Goal: Task Accomplishment & Management: Use online tool/utility

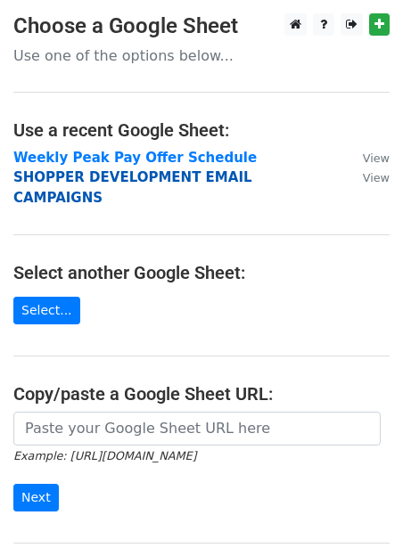
click at [100, 178] on strong "SHOPPER DEVELOPMENT EMAIL CAMPAIGNS" at bounding box center [132, 187] width 239 height 37
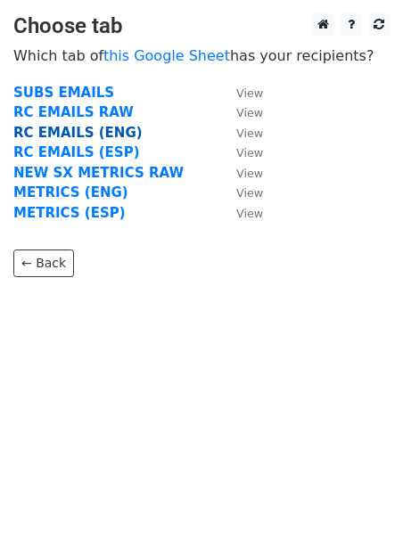
click at [84, 129] on strong "RC EMAILS (ENG)" at bounding box center [77, 133] width 129 height 16
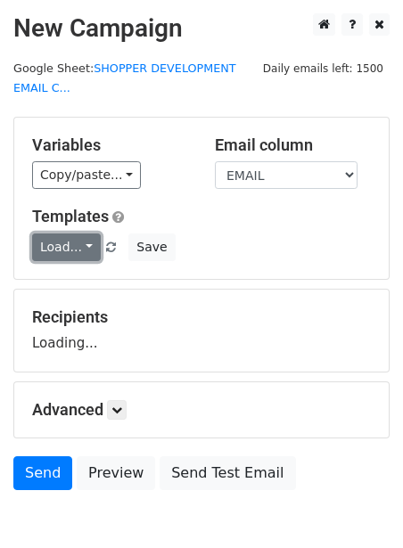
click at [48, 245] on link "Load..." at bounding box center [66, 248] width 69 height 28
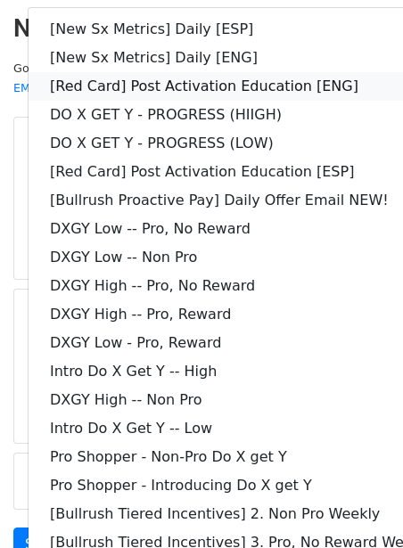
click at [139, 79] on link "[Red Card] Post Activation Education [ENG]" at bounding box center [257, 86] width 457 height 29
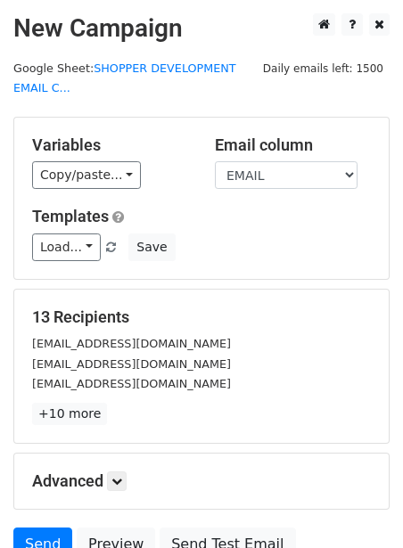
scroll to position [164, 0]
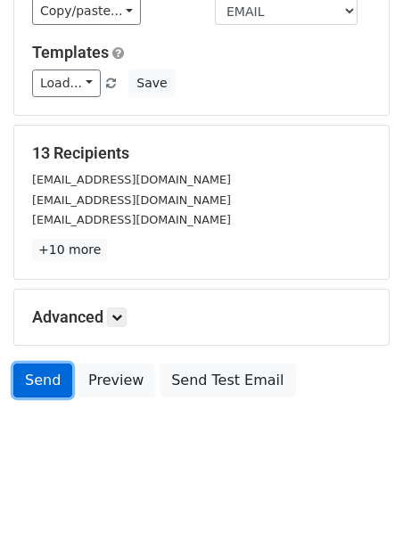
click at [58, 373] on link "Send" at bounding box center [42, 381] width 59 height 34
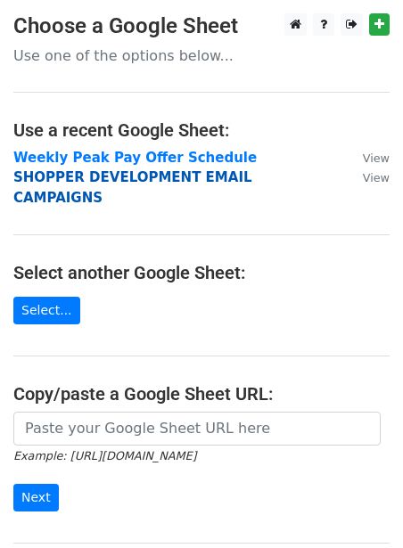
click at [139, 182] on strong "SHOPPER DEVELOPMENT EMAIL CAMPAIGNS" at bounding box center [132, 187] width 239 height 37
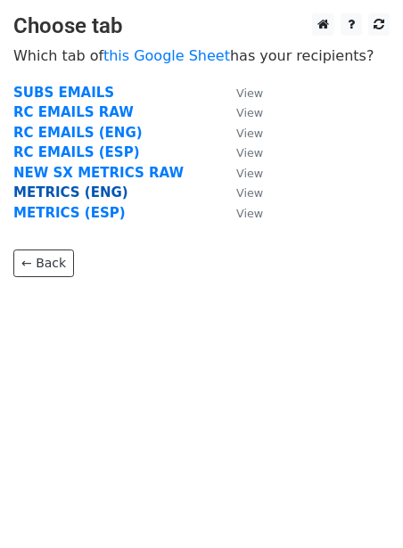
click at [69, 196] on strong "METRICS (ENG)" at bounding box center [70, 193] width 115 height 16
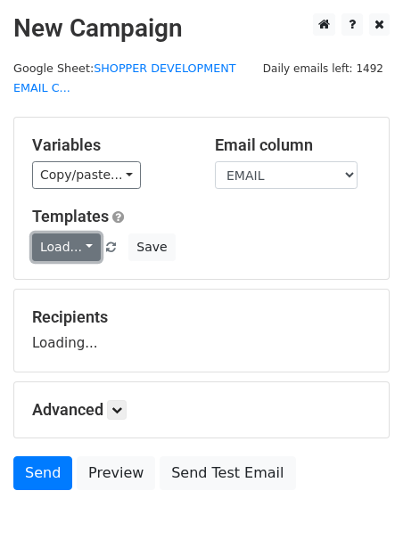
click at [53, 242] on link "Load..." at bounding box center [66, 248] width 69 height 28
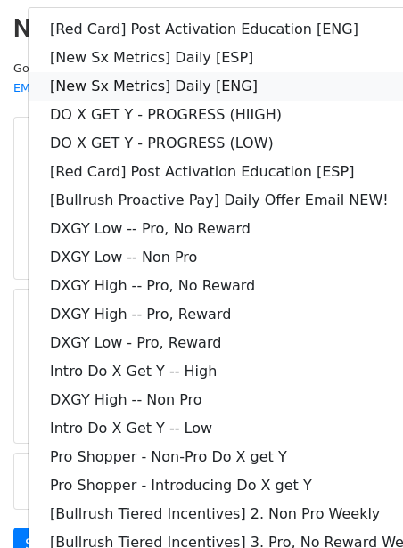
click at [126, 75] on link "[New Sx Metrics] Daily [ENG]" at bounding box center [257, 86] width 457 height 29
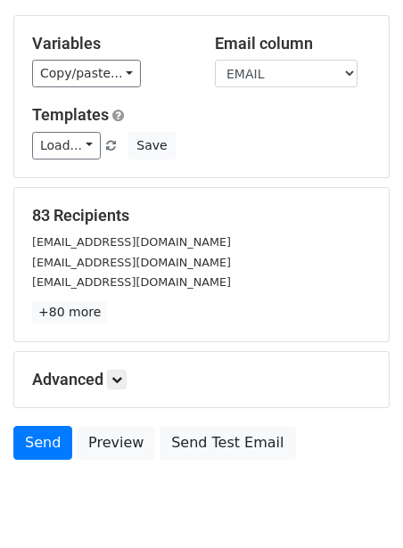
scroll to position [164, 0]
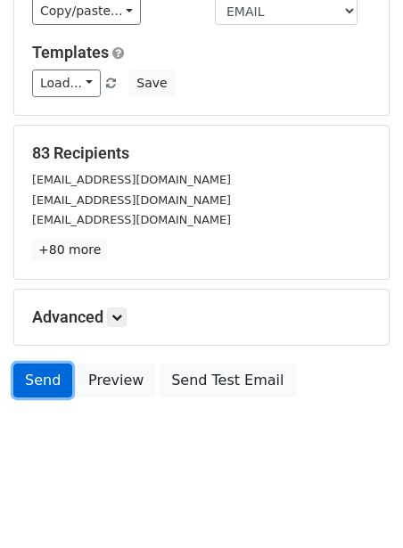
click at [45, 379] on link "Send" at bounding box center [42, 381] width 59 height 34
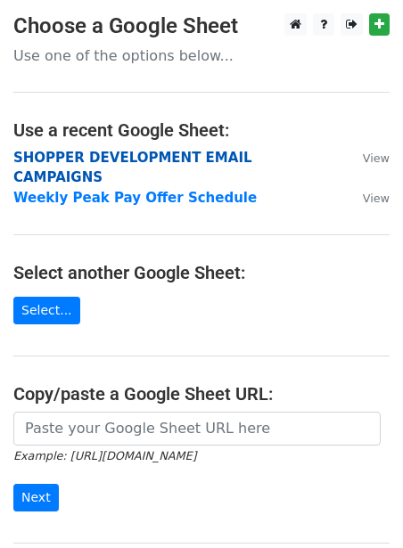
click at [124, 154] on strong "SHOPPER DEVELOPMENT EMAIL CAMPAIGNS" at bounding box center [132, 168] width 239 height 37
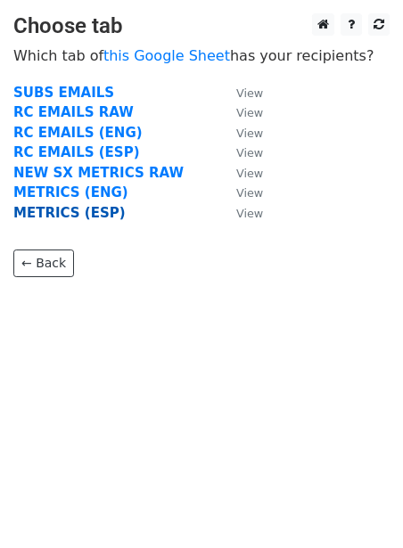
click at [77, 218] on strong "METRICS (ESP)" at bounding box center [69, 213] width 112 height 16
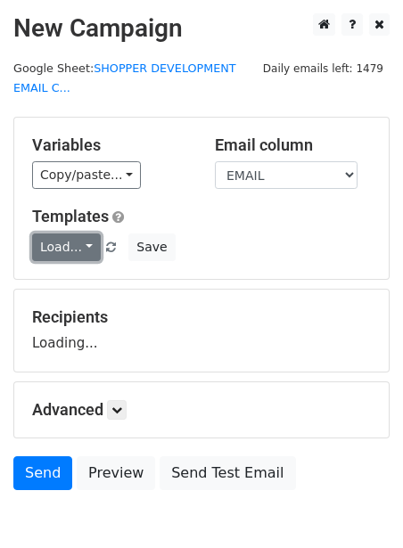
click at [70, 236] on link "Load..." at bounding box center [66, 248] width 69 height 28
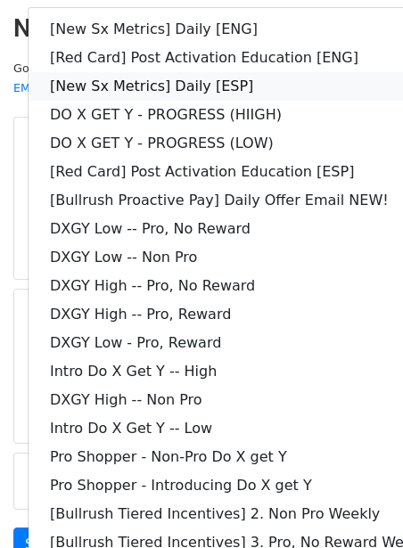
click at [154, 82] on link "[New Sx Metrics] Daily [ESP]" at bounding box center [257, 86] width 457 height 29
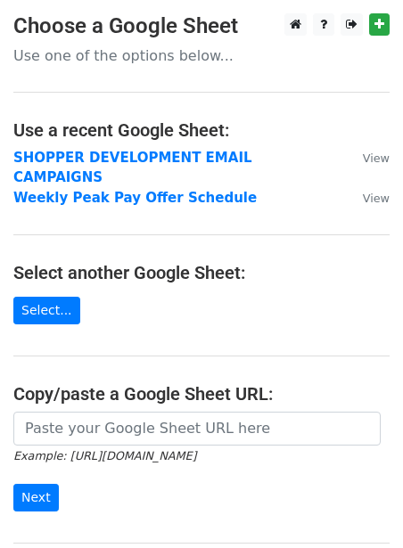
click at [152, 140] on h4 "Use a recent Google Sheet:" at bounding box center [201, 129] width 376 height 21
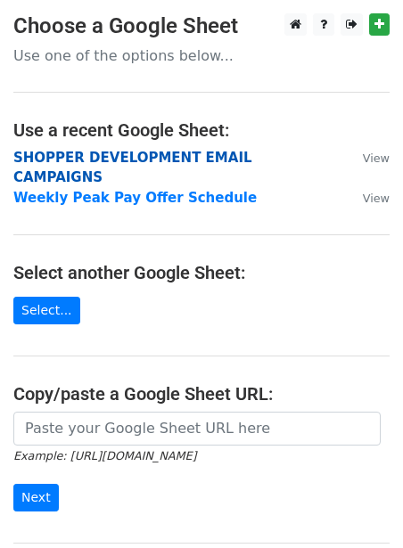
click at [144, 159] on strong "SHOPPER DEVELOPMENT EMAIL CAMPAIGNS" at bounding box center [132, 168] width 239 height 37
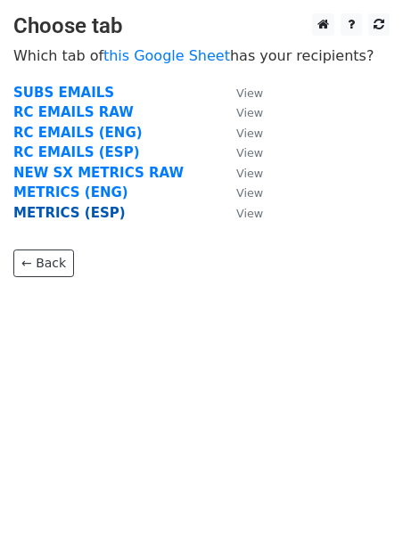
click at [74, 209] on strong "METRICS (ESP)" at bounding box center [69, 213] width 112 height 16
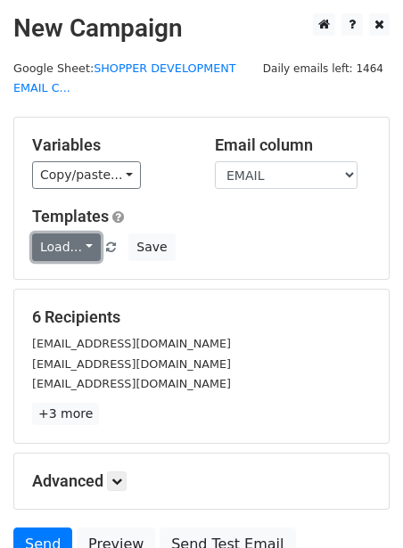
click at [66, 251] on link "Load..." at bounding box center [66, 248] width 69 height 28
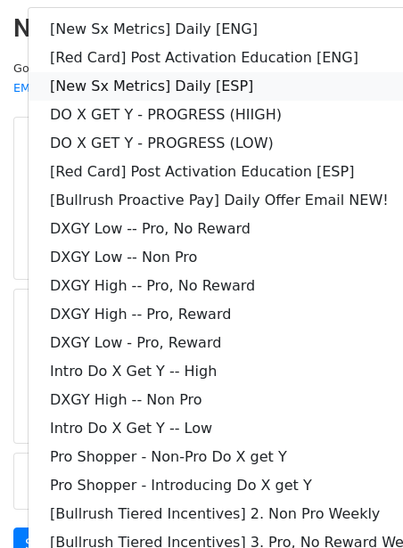
click at [170, 78] on link "[New Sx Metrics] Daily [ESP]" at bounding box center [257, 86] width 457 height 29
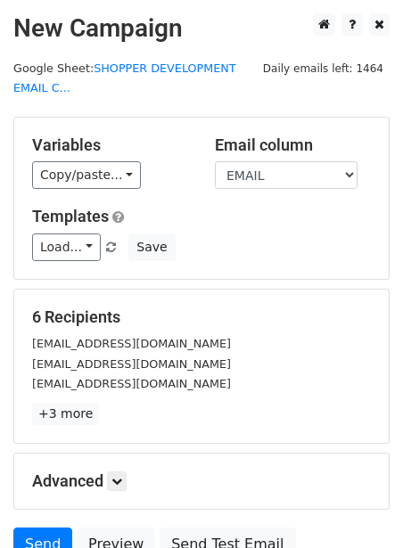
scroll to position [164, 0]
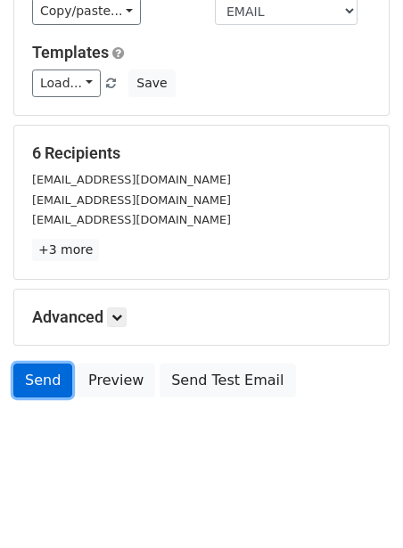
click at [41, 368] on link "Send" at bounding box center [42, 381] width 59 height 34
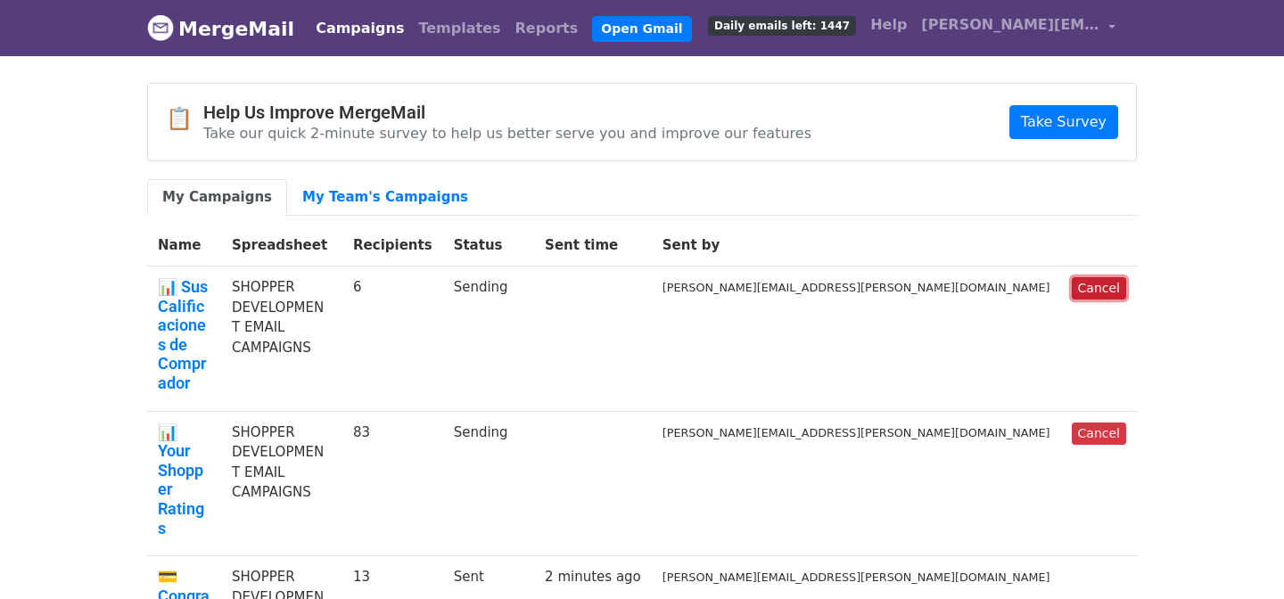
click at [1102, 286] on link "Cancel" at bounding box center [1099, 288] width 54 height 22
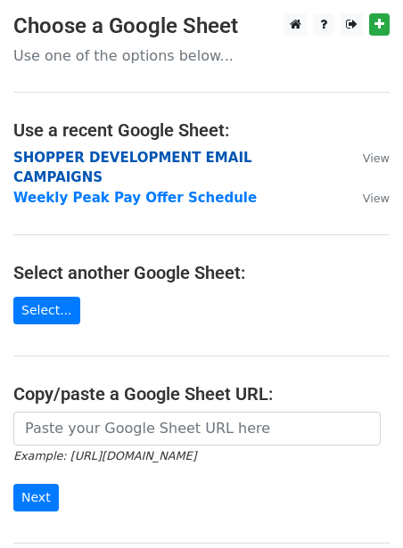
click at [181, 156] on strong "SHOPPER DEVELOPMENT EMAIL CAMPAIGNS" at bounding box center [132, 168] width 239 height 37
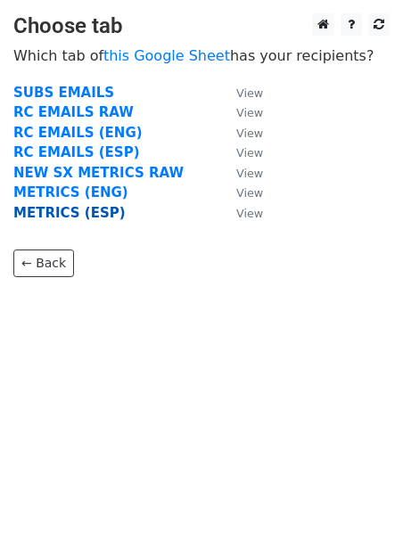
click at [102, 210] on strong "METRICS (ESP)" at bounding box center [69, 213] width 112 height 16
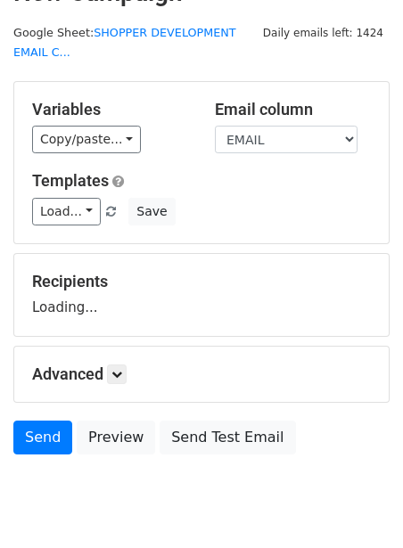
scroll to position [58, 0]
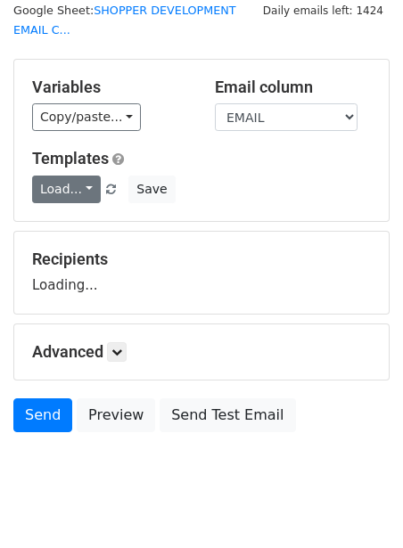
click at [76, 184] on link "Load..." at bounding box center [66, 190] width 69 height 28
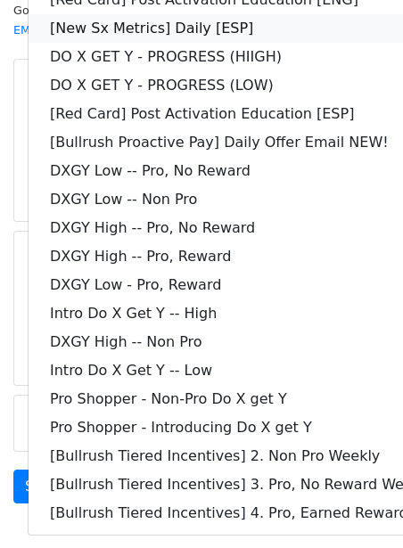
click at [92, 26] on link "[New Sx Metrics] Daily [ESP]" at bounding box center [257, 28] width 457 height 29
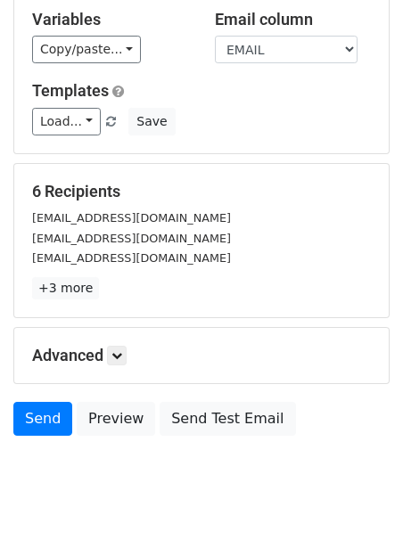
scroll to position [164, 0]
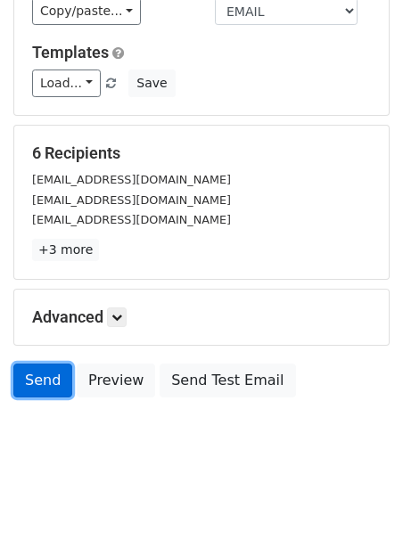
click at [55, 375] on link "Send" at bounding box center [42, 381] width 59 height 34
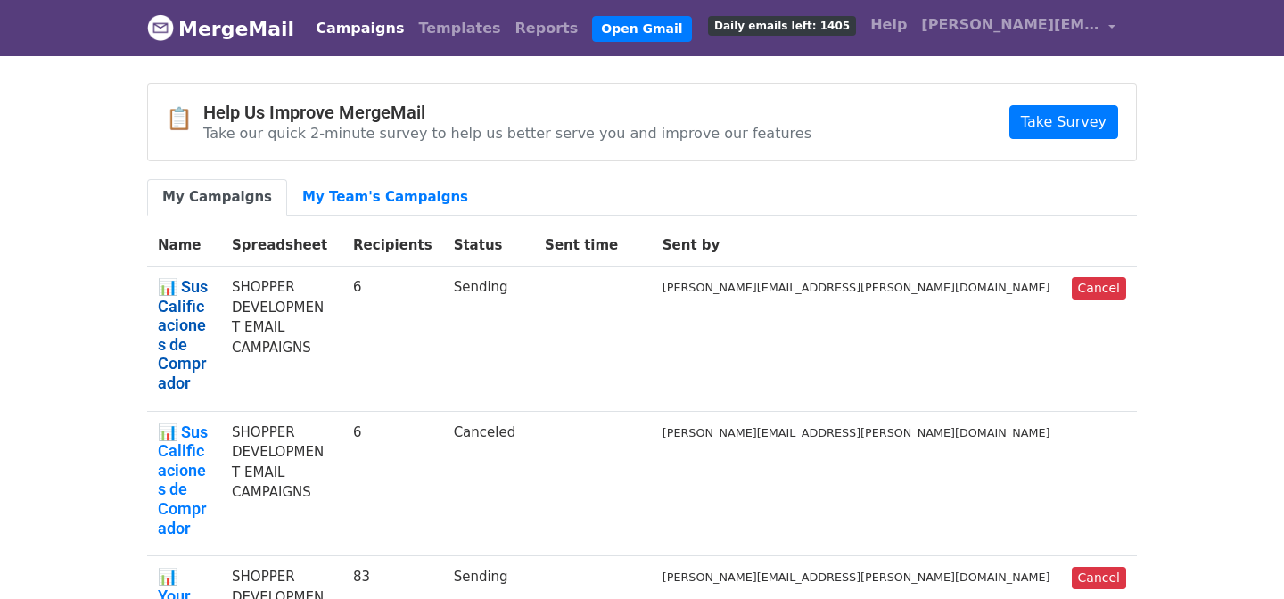
click at [210, 277] on link "📊 Sus Calificaciones de Comprador" at bounding box center [184, 335] width 53 height 116
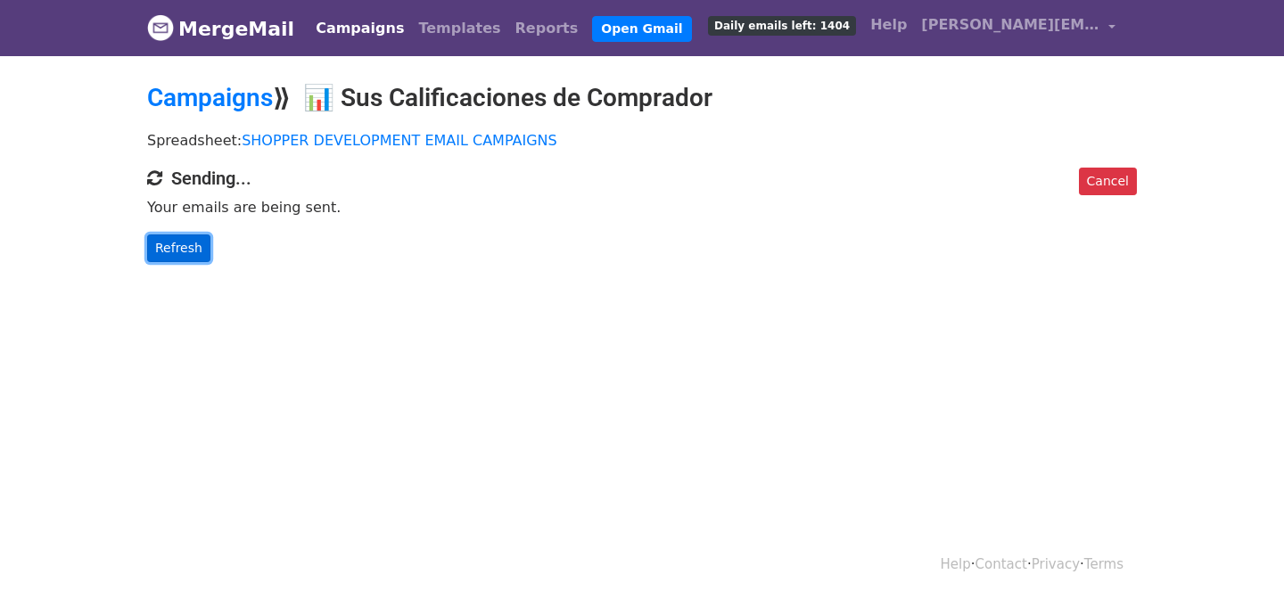
click at [168, 250] on link "Refresh" at bounding box center [178, 248] width 63 height 28
